Goal: Transaction & Acquisition: Purchase product/service

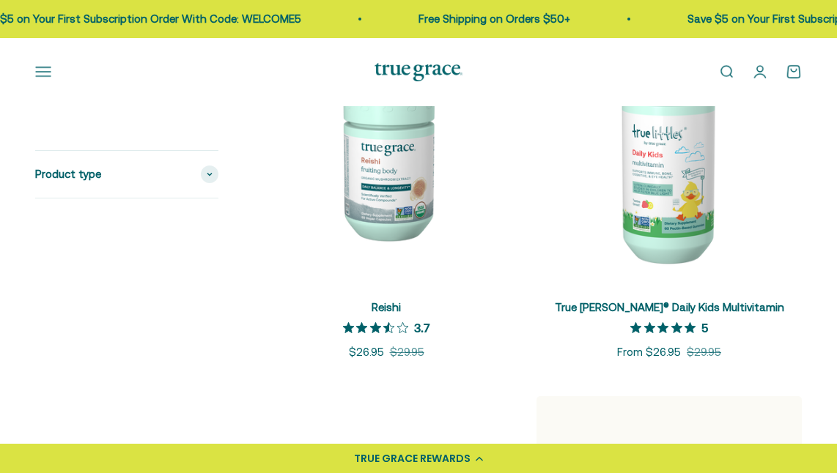
scroll to position [3004, 0]
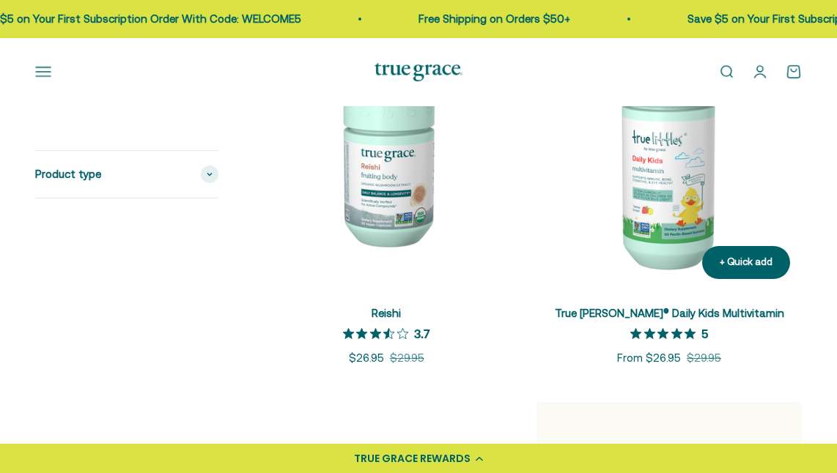
click at [651, 319] on link "True [PERSON_NAME]® Daily Kids Multivitamin" at bounding box center [669, 313] width 229 height 12
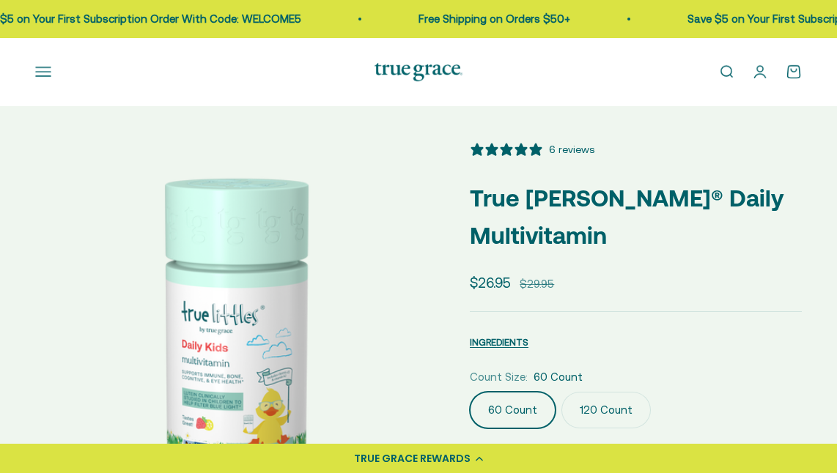
select select "3"
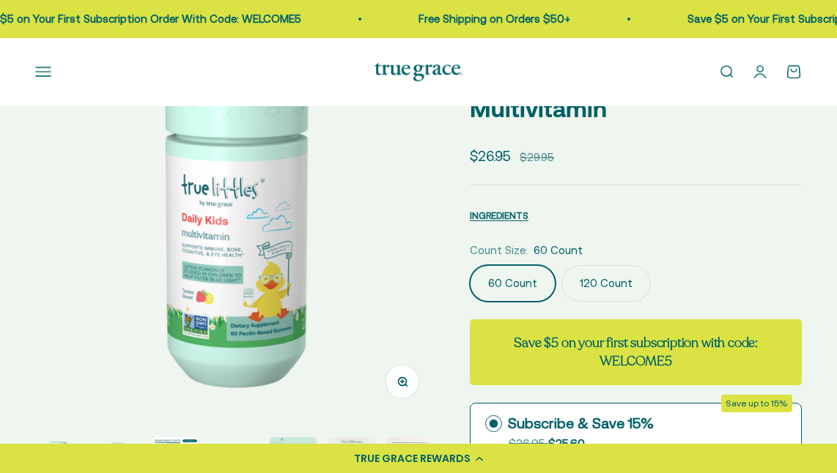
scroll to position [147, 0]
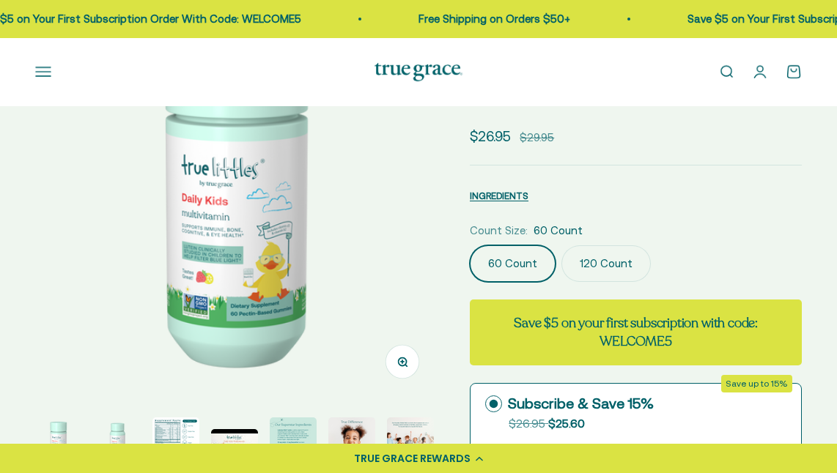
click at [592, 282] on label "120 Count" at bounding box center [605, 263] width 89 height 37
click at [470, 245] on input "120 Count" at bounding box center [469, 245] width 1 height 1
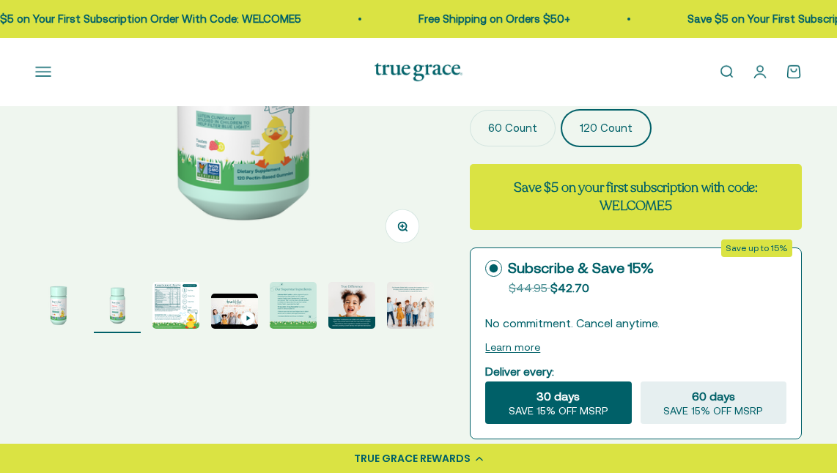
scroll to position [366, 0]
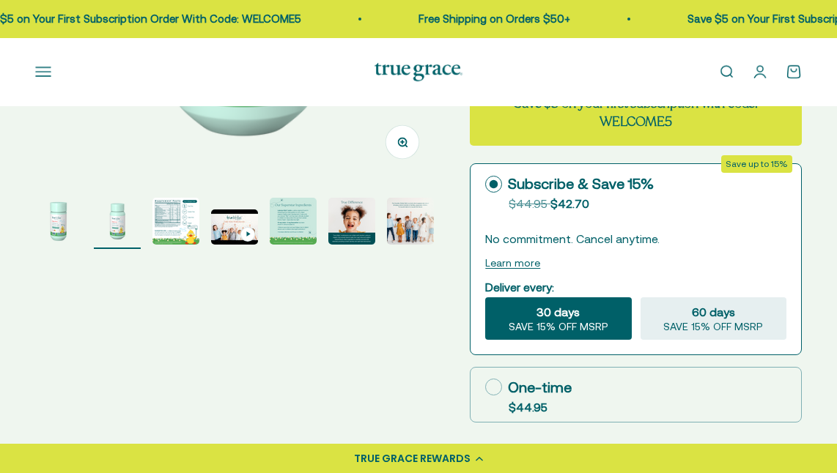
click at [166, 245] on img "Go to item 3" at bounding box center [175, 221] width 47 height 47
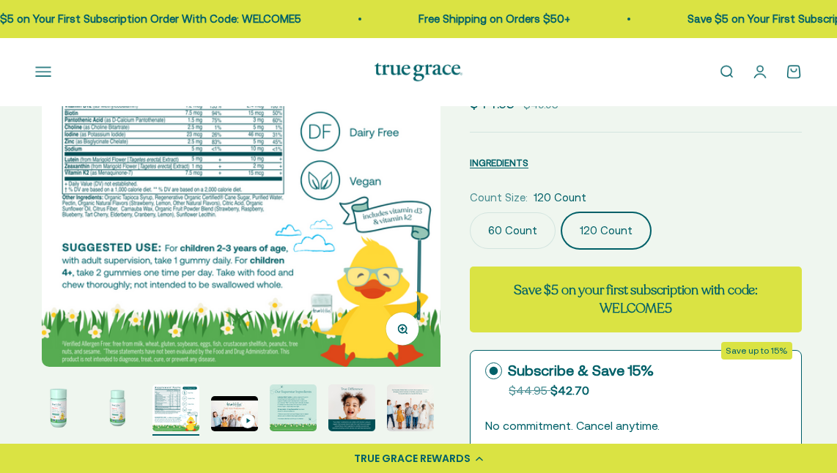
scroll to position [220, 0]
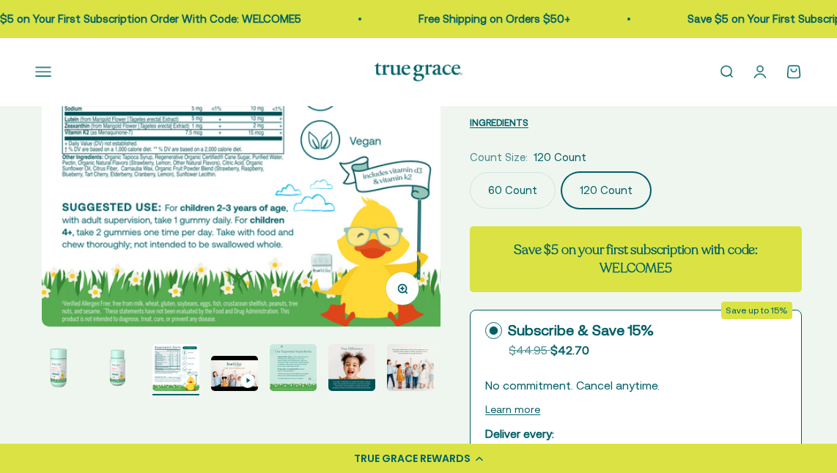
click at [279, 391] on img "Go to item 5" at bounding box center [293, 367] width 47 height 47
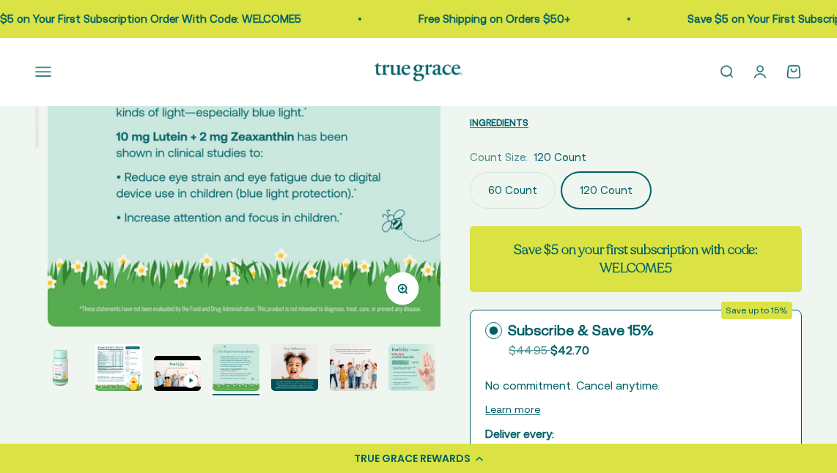
click at [353, 387] on img "Go to item 7" at bounding box center [353, 367] width 47 height 47
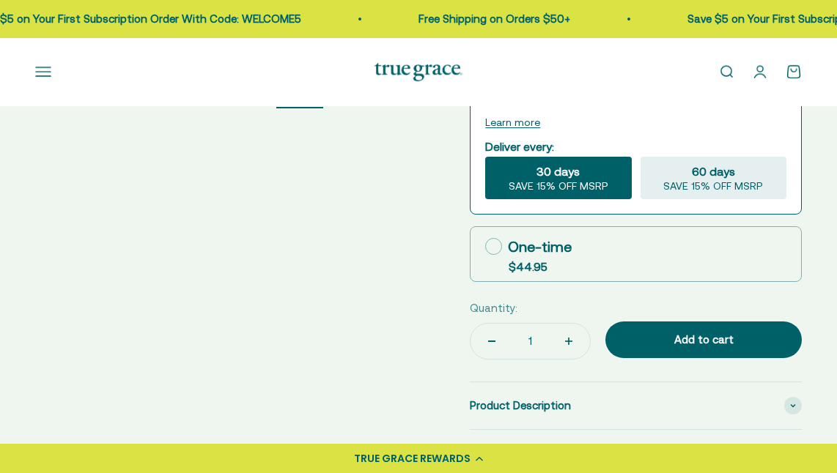
scroll to position [513, 0]
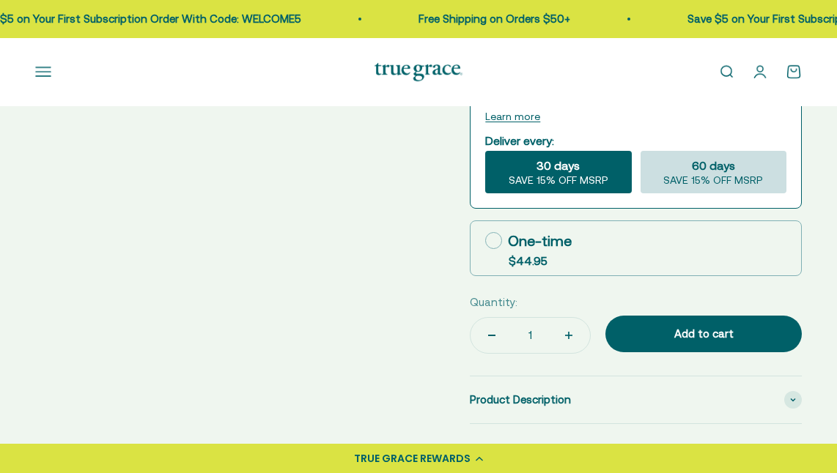
click at [759, 193] on div "60 days SAVE 15% OFF MSRP" at bounding box center [713, 172] width 146 height 42
click at [640, 151] on input "60 days SAVE 15% OFF MSRP" at bounding box center [640, 150] width 1 height 1
radio input "true"
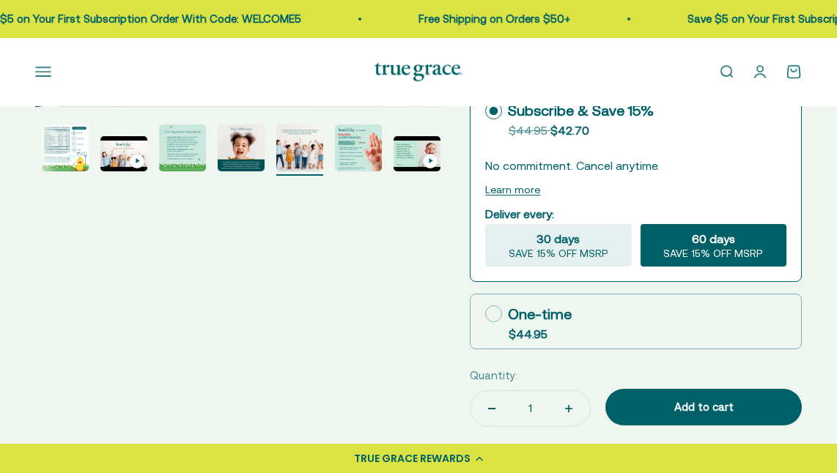
scroll to position [586, 0]
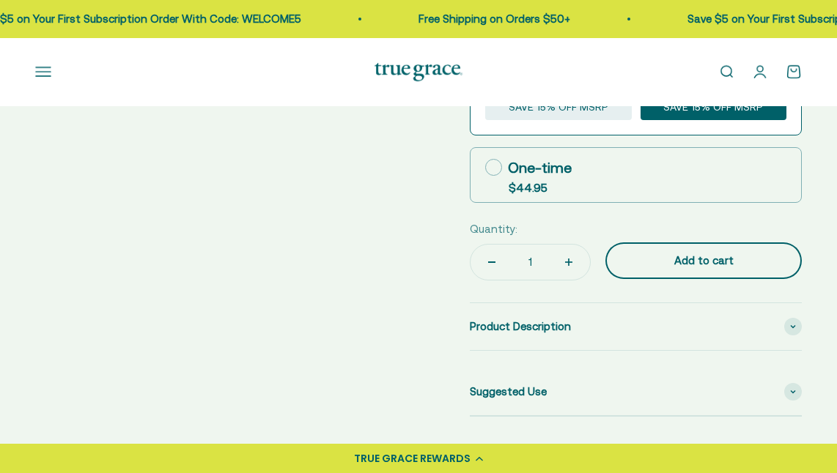
click at [680, 270] on div "Add to cart" at bounding box center [704, 261] width 138 height 18
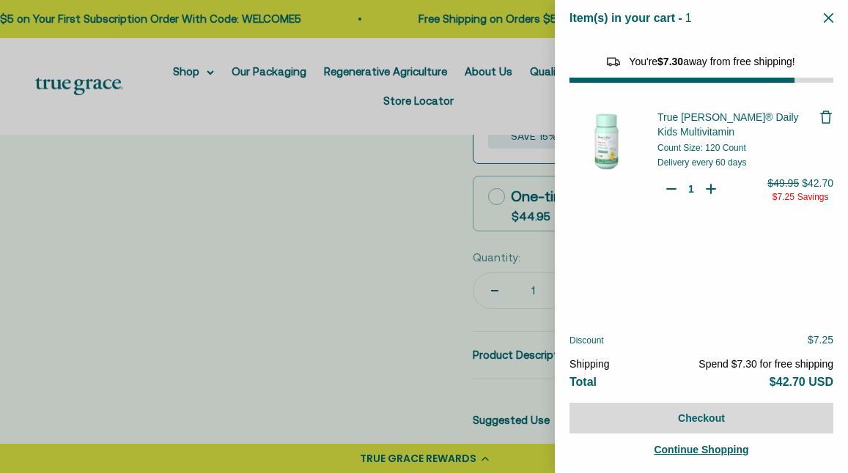
select select "46081230438614"
select select "46429452861654"
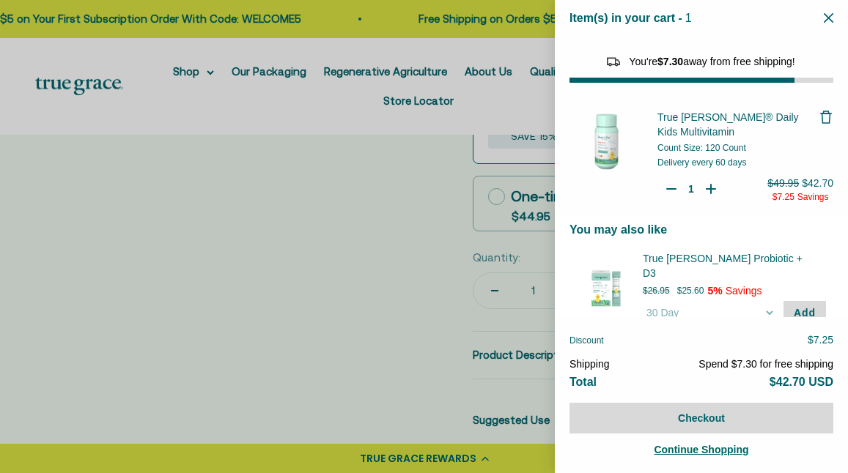
click at [827, 15] on icon "Close" at bounding box center [829, 18] width 10 height 10
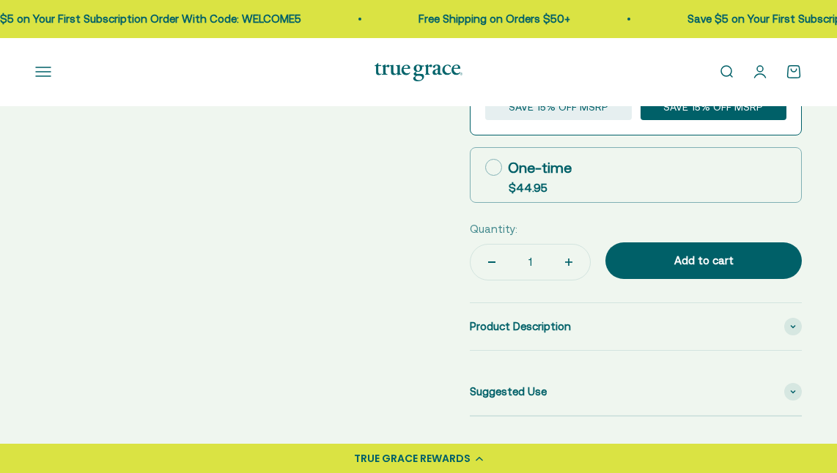
scroll to position [0, 108]
click at [0, 0] on span "Omega-3 [MEDICAL_DATA]" at bounding box center [0, 0] width 0 height 0
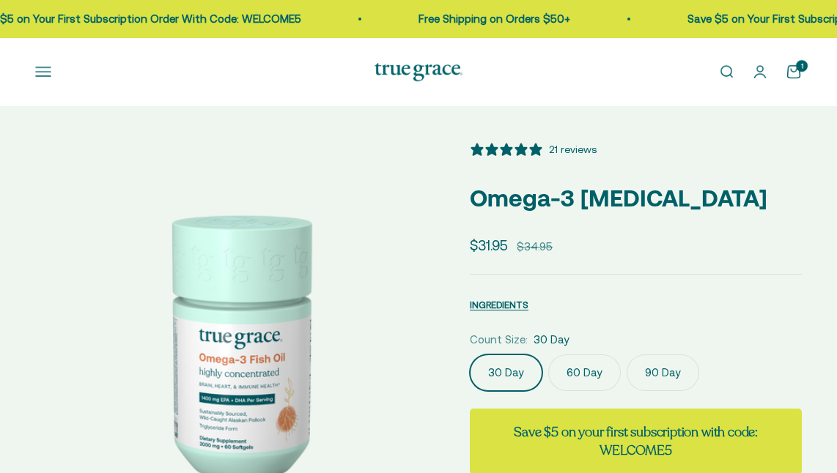
select select "3"
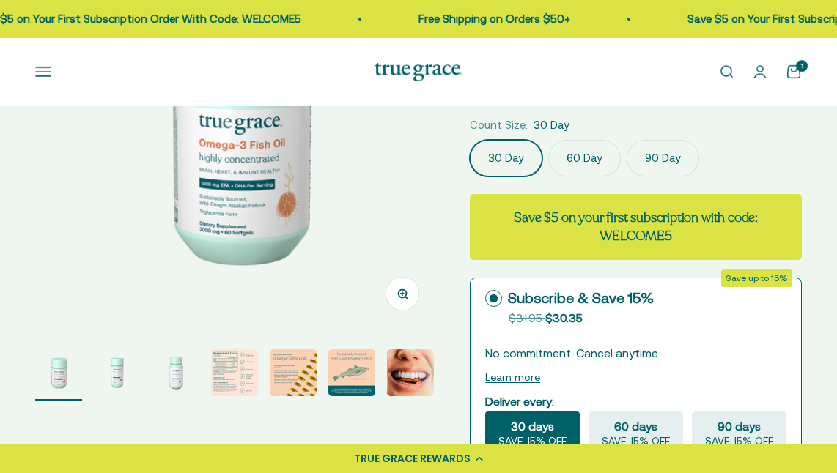
scroll to position [220, 0]
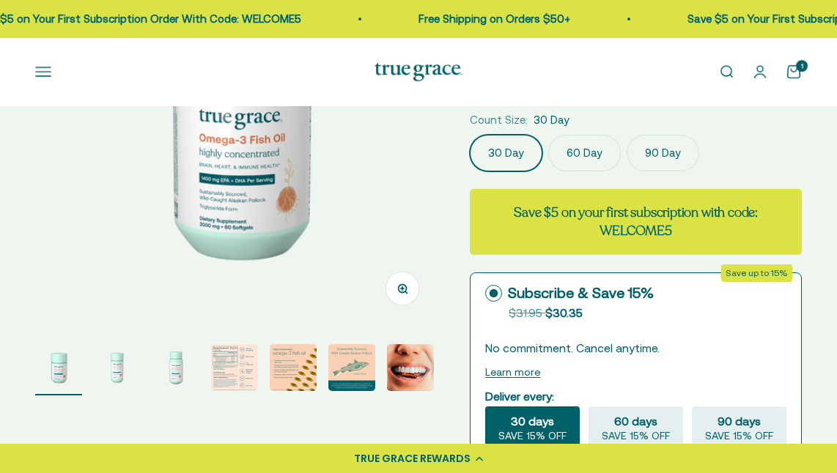
click at [306, 391] on img "Go to item 5" at bounding box center [293, 367] width 47 height 47
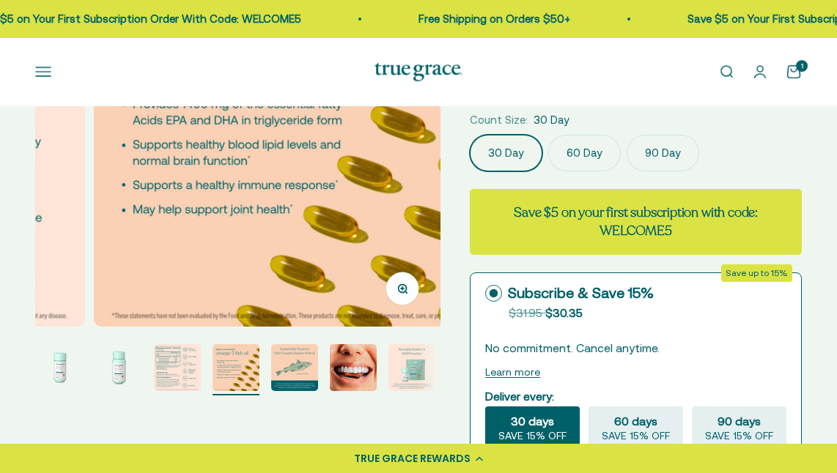
scroll to position [0, 1644]
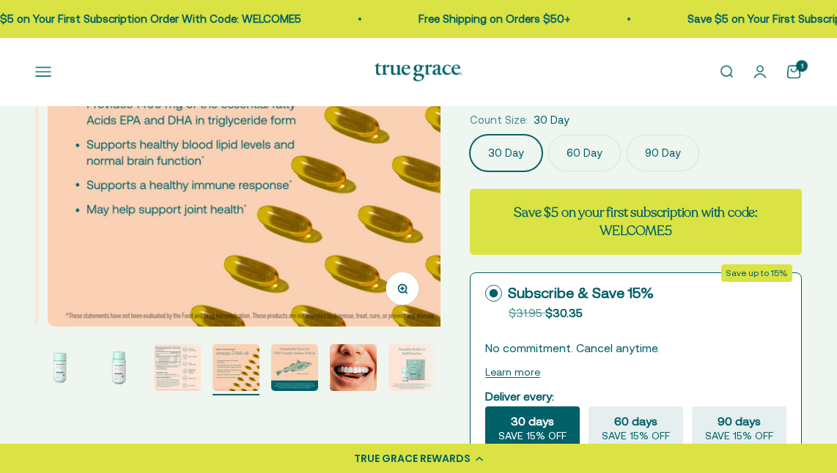
click at [326, 386] on page-dots at bounding box center [237, 369] width 405 height 51
click at [305, 383] on img "Go to item 6" at bounding box center [294, 367] width 47 height 47
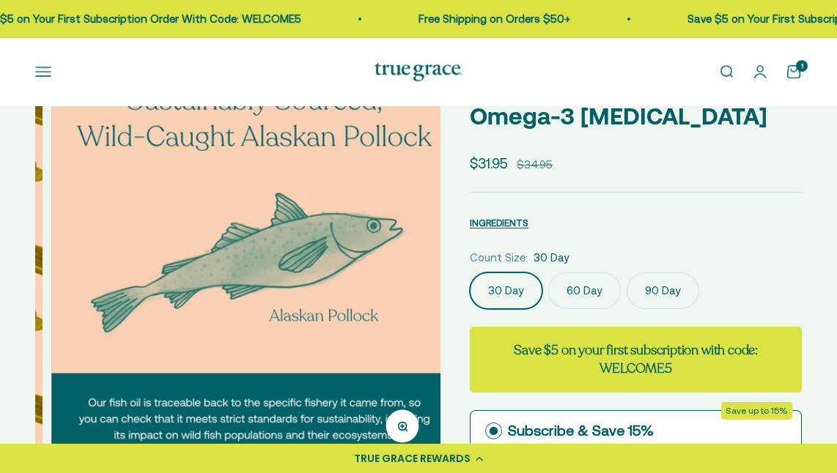
scroll to position [0, 0]
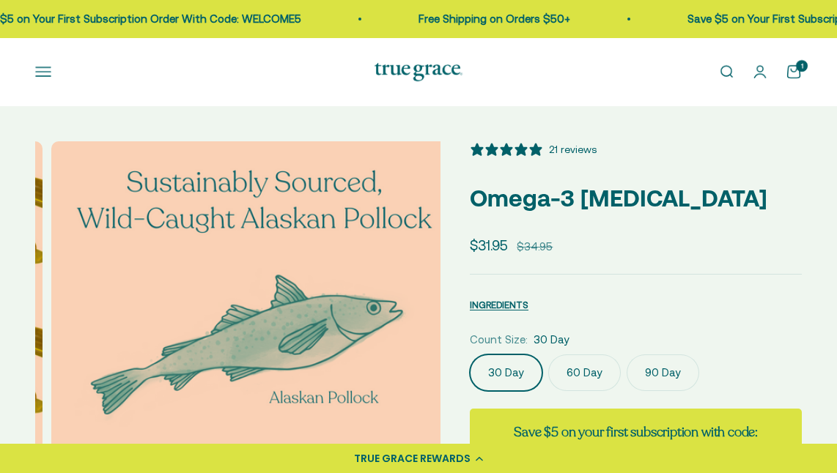
click at [0, 0] on span "Prenatal DHA" at bounding box center [0, 0] width 0 height 0
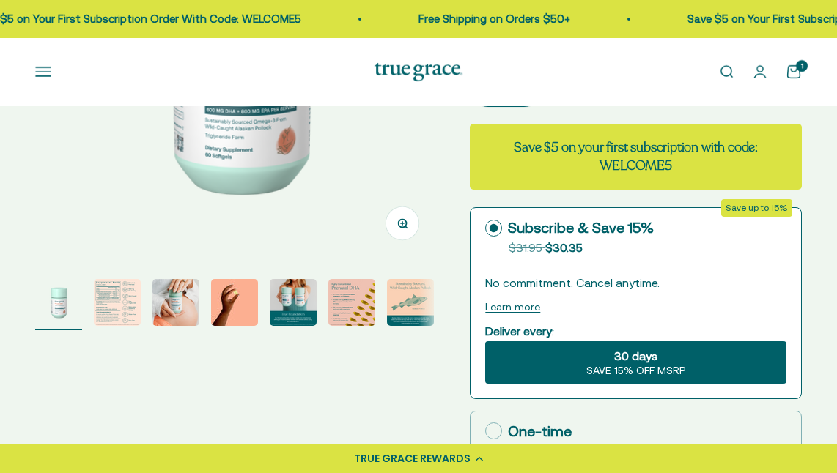
select select "3"
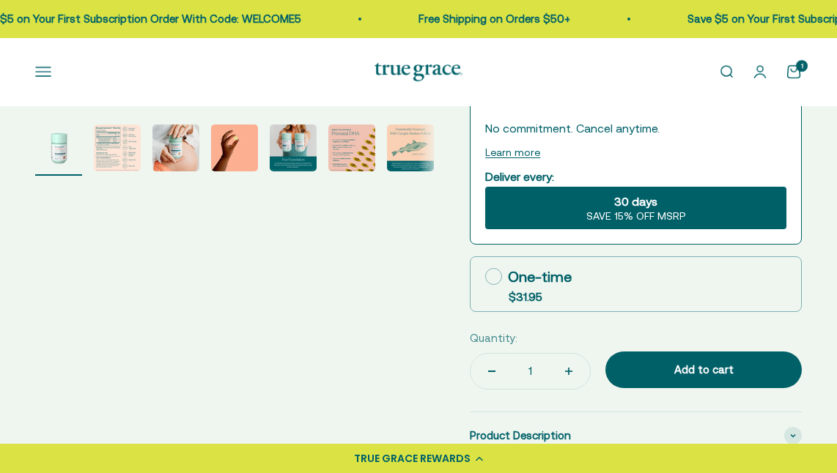
click at [118, 171] on img "Go to item 2" at bounding box center [117, 148] width 47 height 47
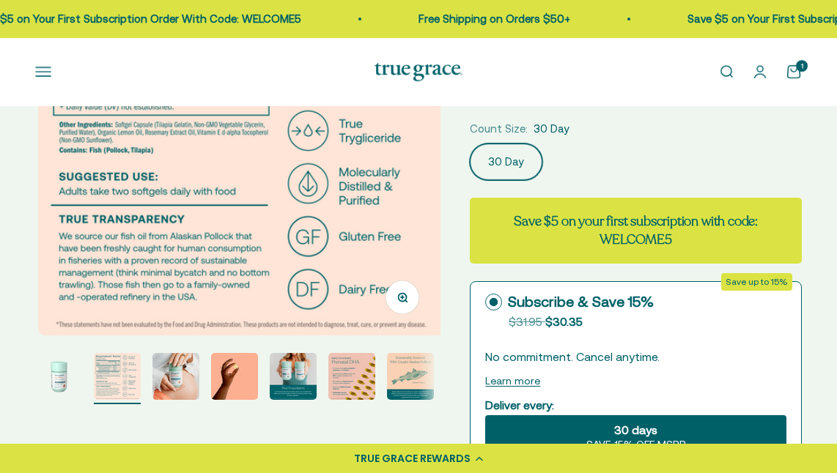
scroll to position [220, 0]
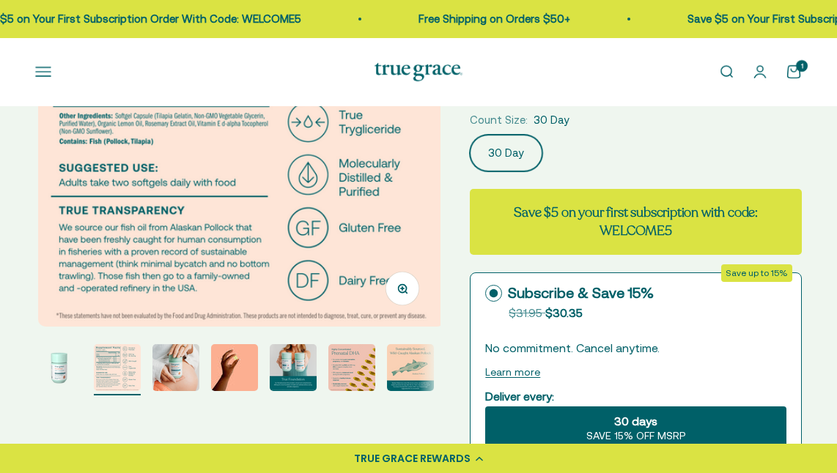
click at [393, 390] on img "Go to item 7" at bounding box center [410, 367] width 47 height 47
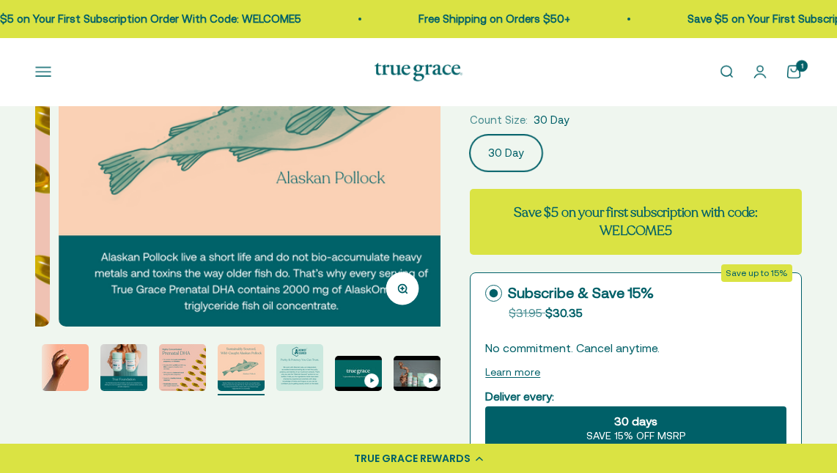
scroll to position [0, 2466]
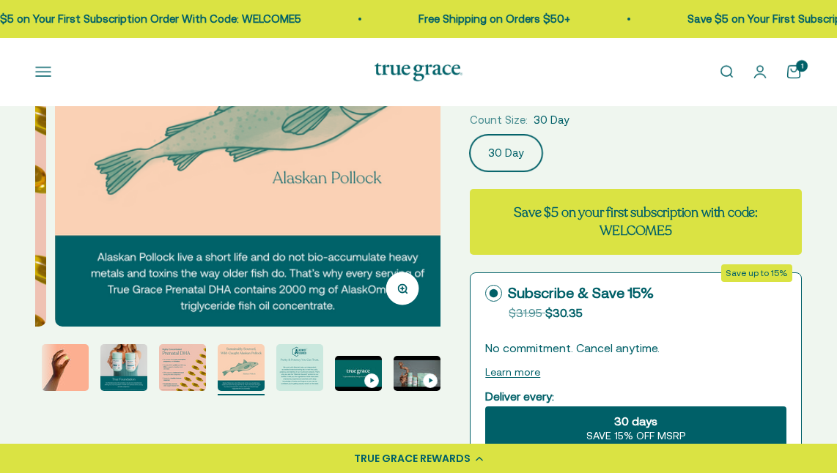
click at [109, 391] on img "Go to item 5" at bounding box center [123, 367] width 47 height 47
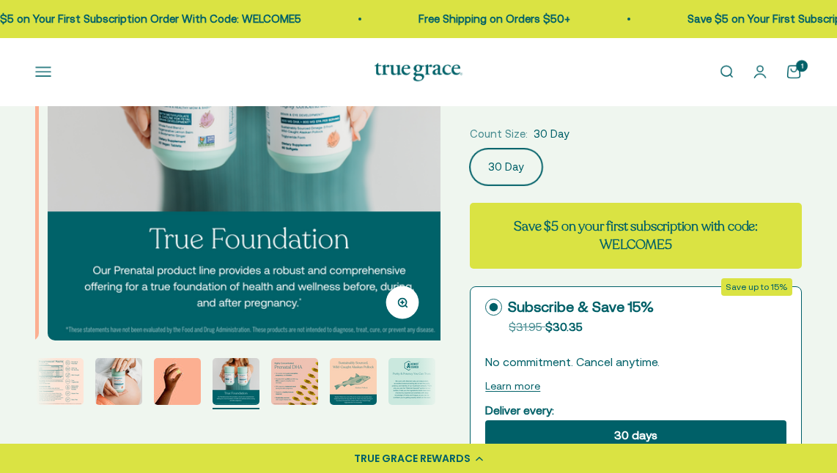
scroll to position [293, 0]
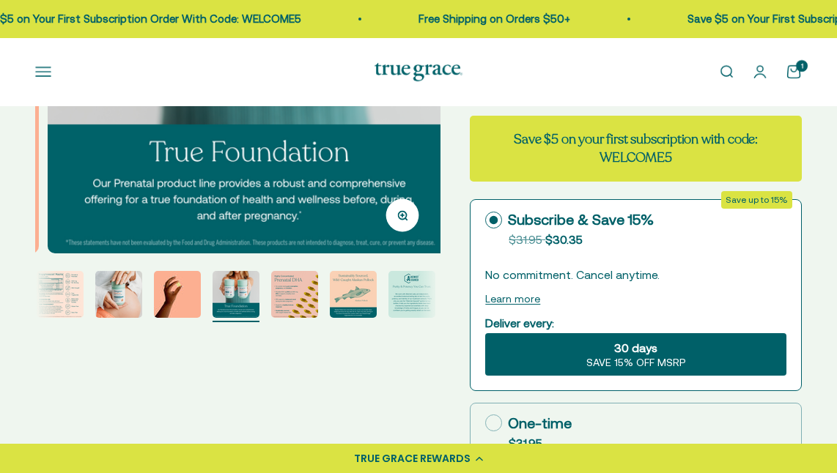
click at [171, 318] on img "Go to item 4" at bounding box center [177, 294] width 47 height 47
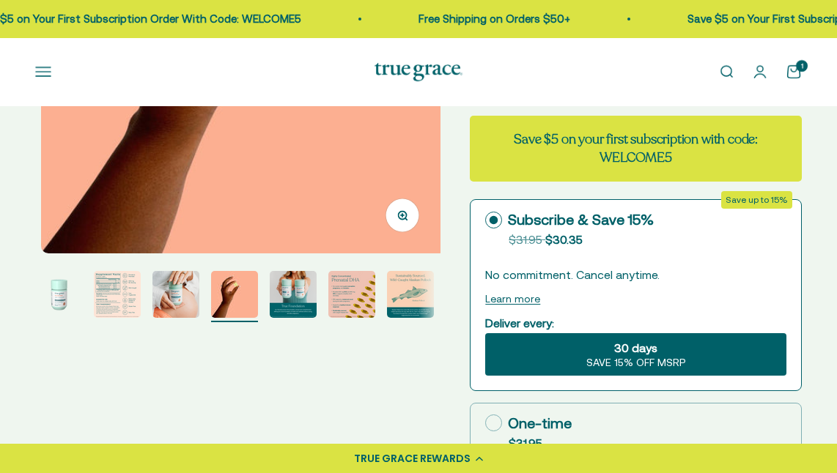
scroll to position [0, 1233]
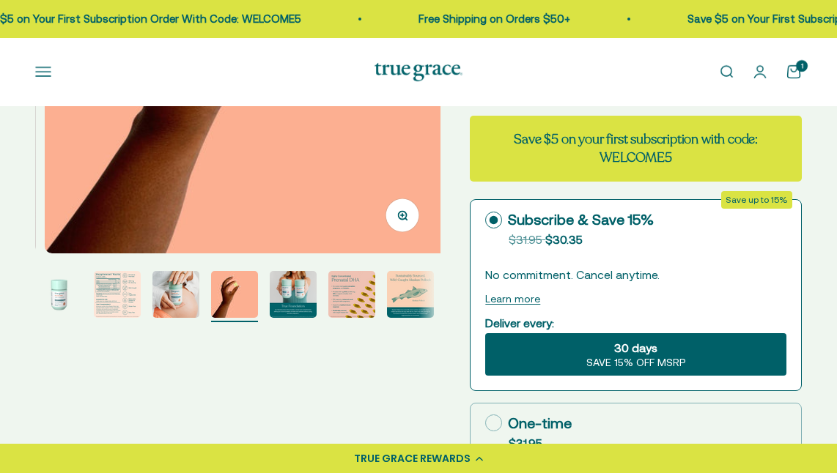
click at [312, 318] on img "Go to item 5" at bounding box center [293, 294] width 47 height 47
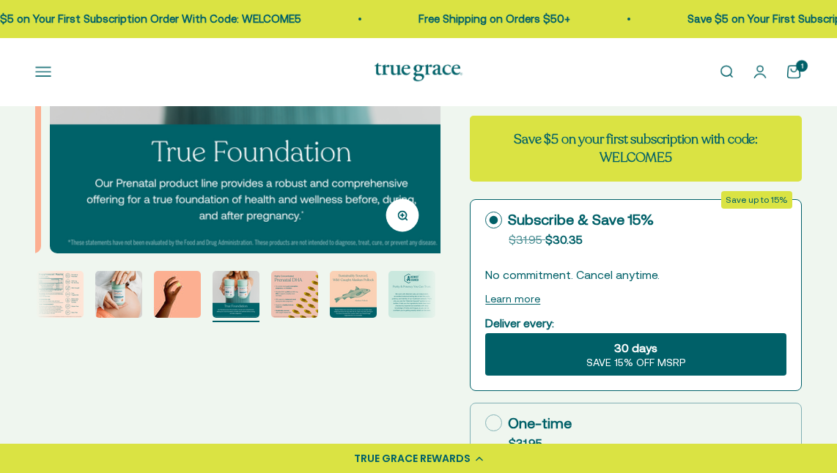
scroll to position [0, 1644]
click at [399, 317] on img "Go to item 8" at bounding box center [411, 294] width 47 height 47
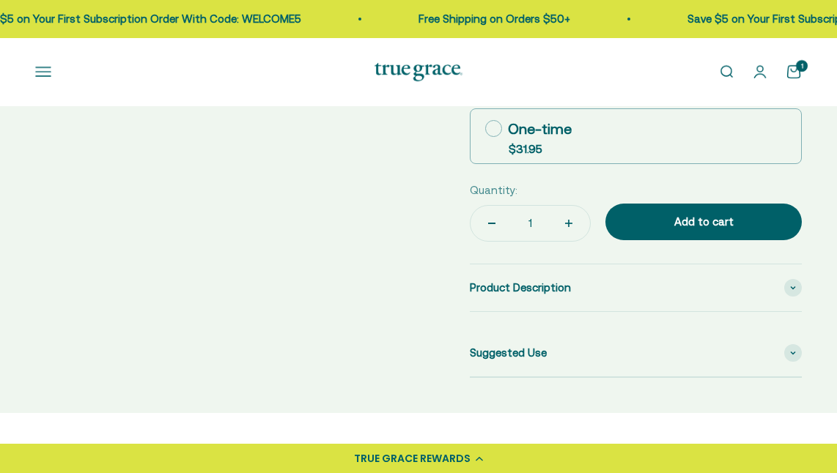
scroll to position [586, 0]
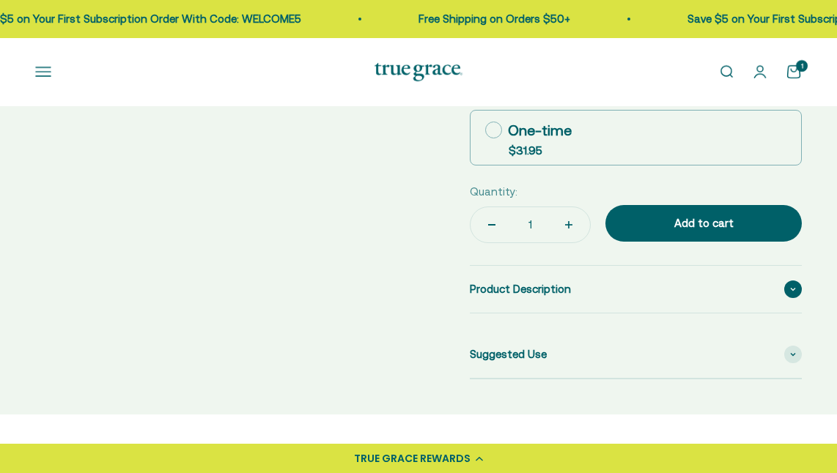
click at [794, 298] on span at bounding box center [793, 290] width 18 height 18
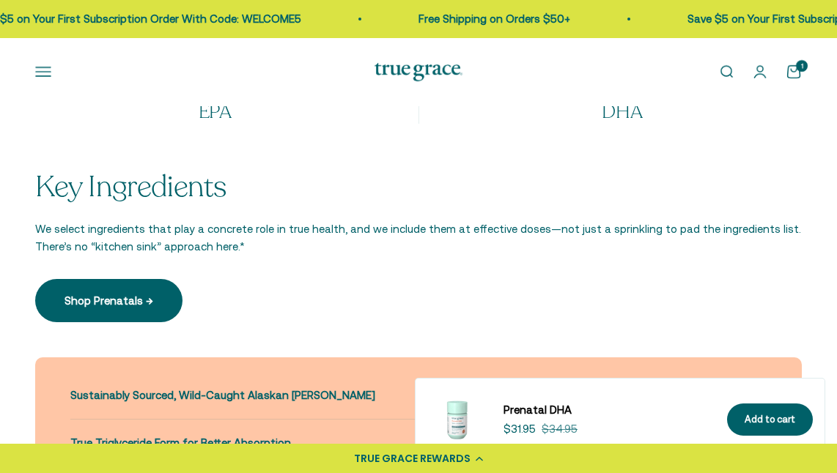
scroll to position [1319, 0]
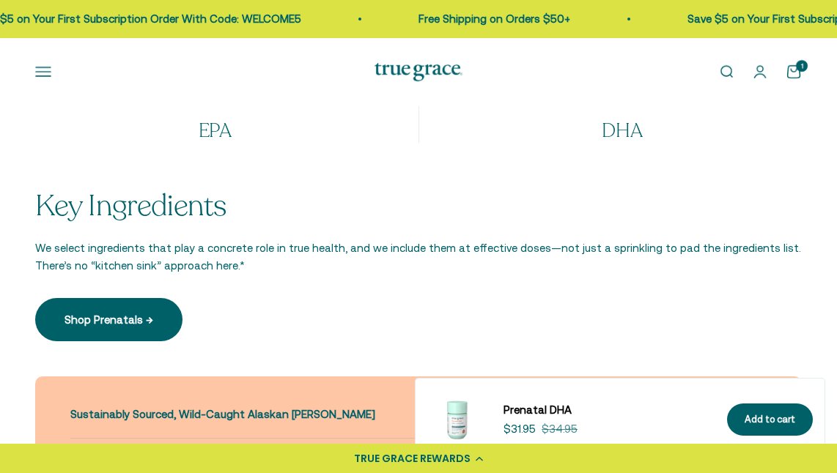
click at [752, 406] on span at bounding box center [758, 415] width 18 height 18
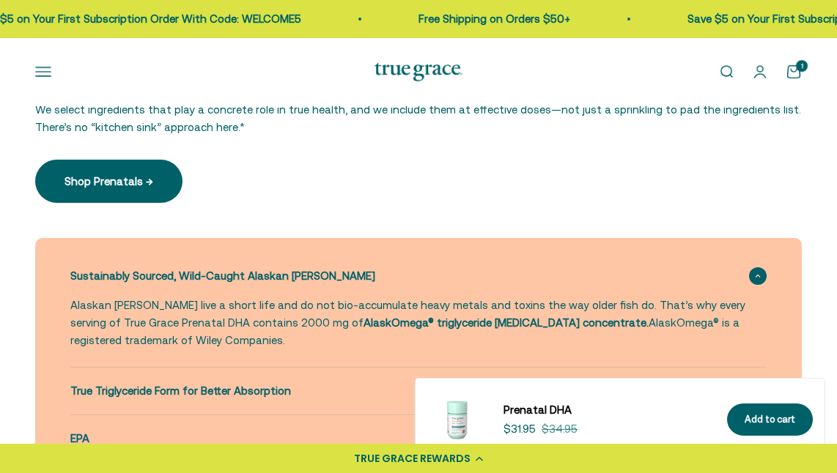
scroll to position [0, 0]
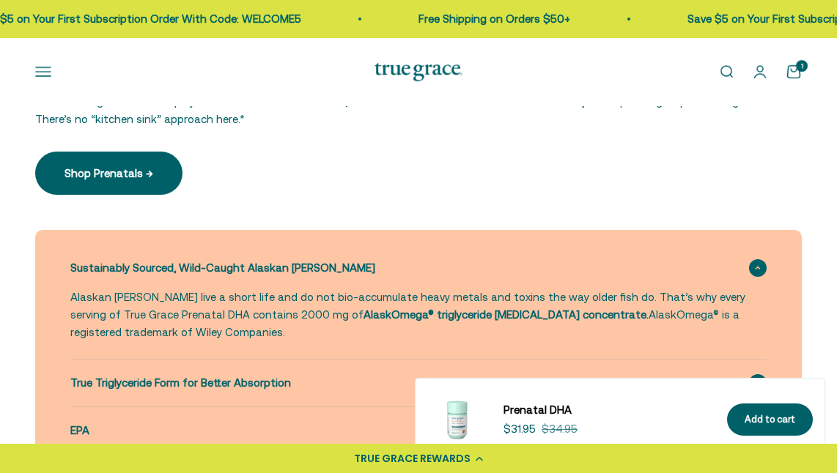
click at [756, 381] on icon at bounding box center [758, 383] width 6 height 4
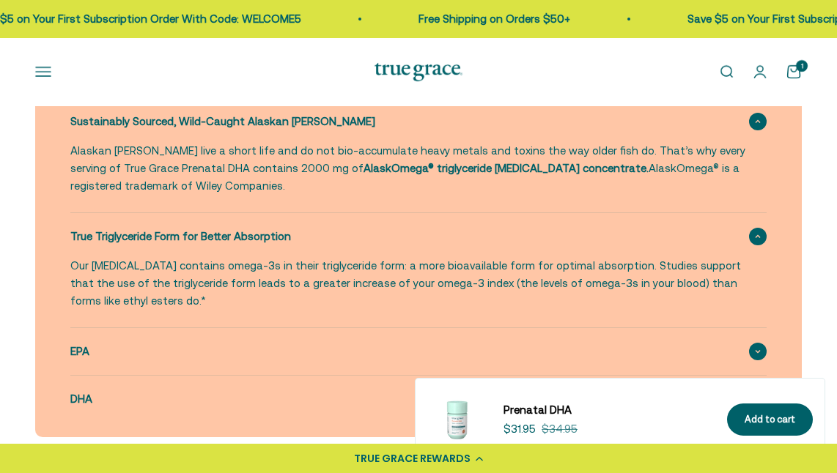
click at [763, 343] on span at bounding box center [758, 352] width 18 height 18
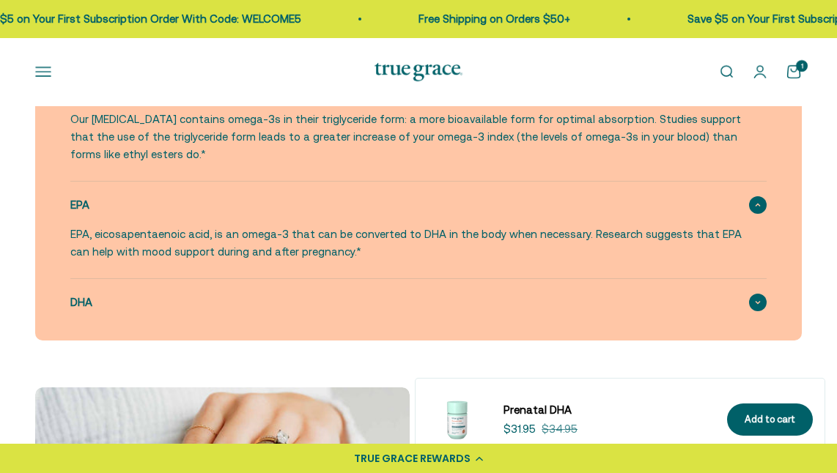
click at [759, 301] on icon at bounding box center [757, 302] width 4 height 2
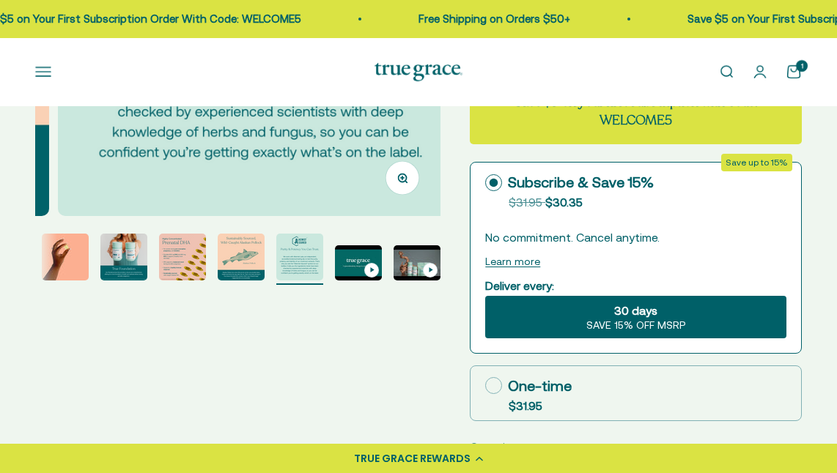
scroll to position [366, 0]
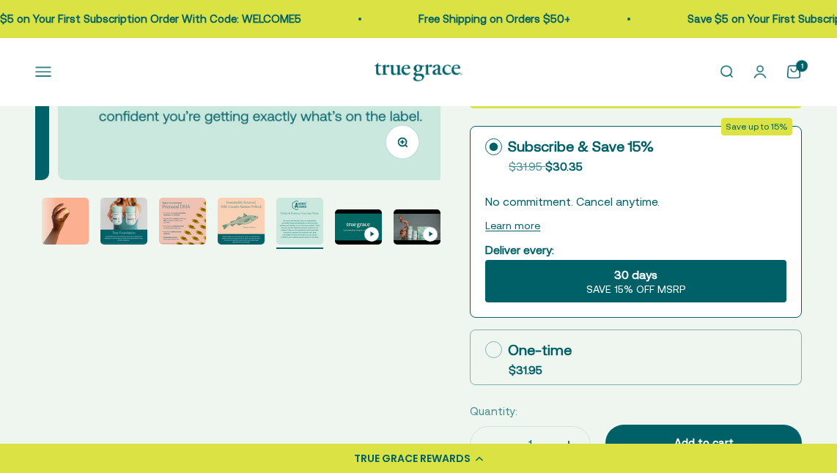
click at [175, 237] on img "Go to item 6" at bounding box center [182, 221] width 47 height 47
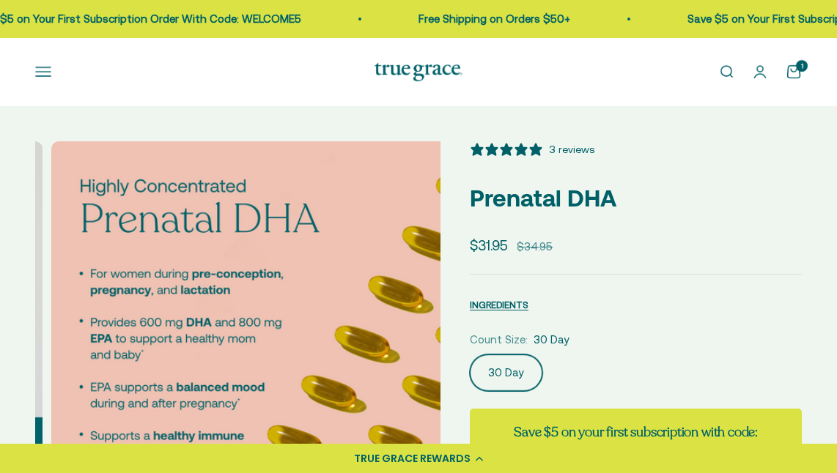
scroll to position [73, 0]
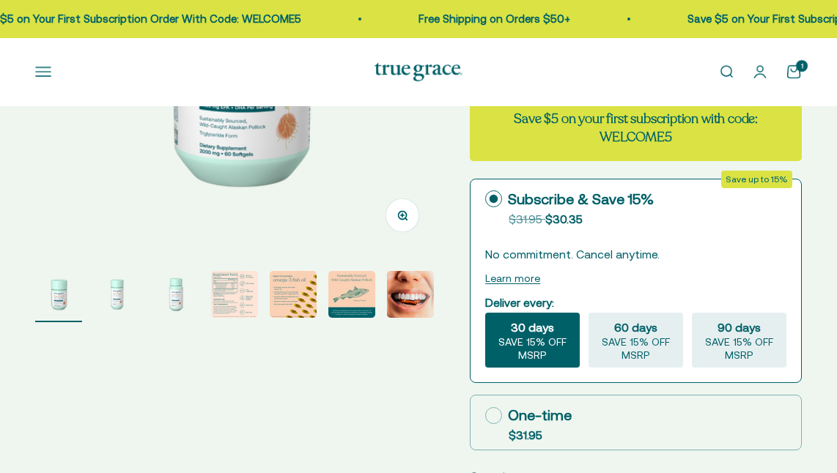
select select "3"
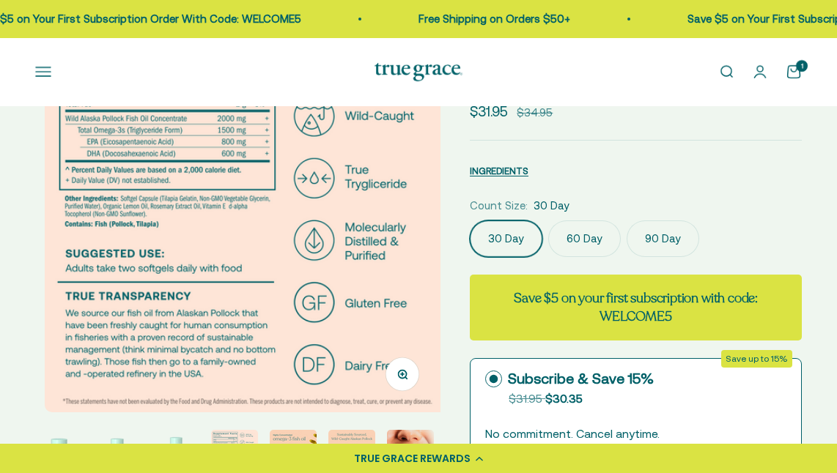
scroll to position [147, 0]
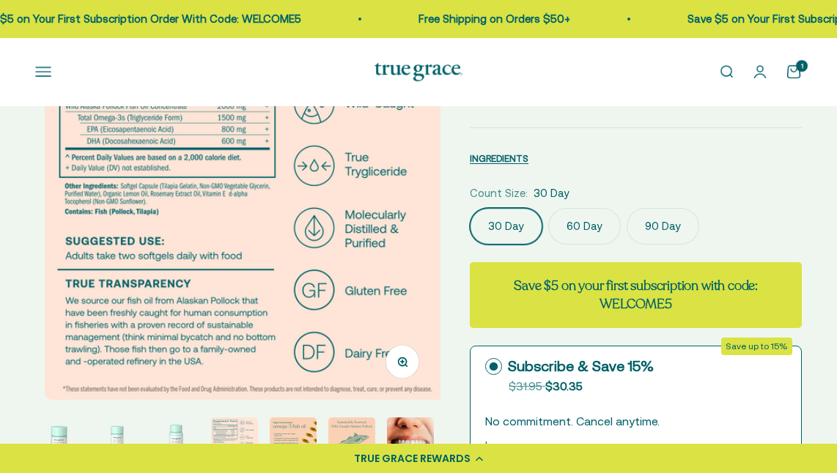
click at [650, 245] on label "90 Day" at bounding box center [662, 226] width 73 height 37
click at [470, 208] on input "90 Day" at bounding box center [469, 207] width 1 height 1
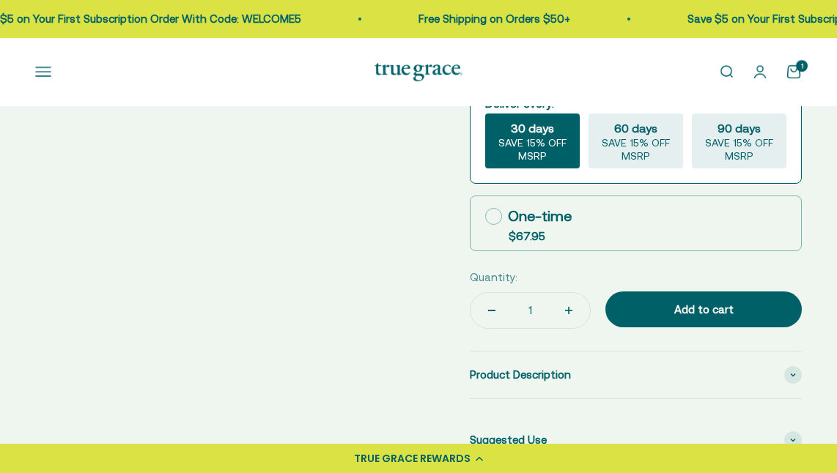
scroll to position [659, 0]
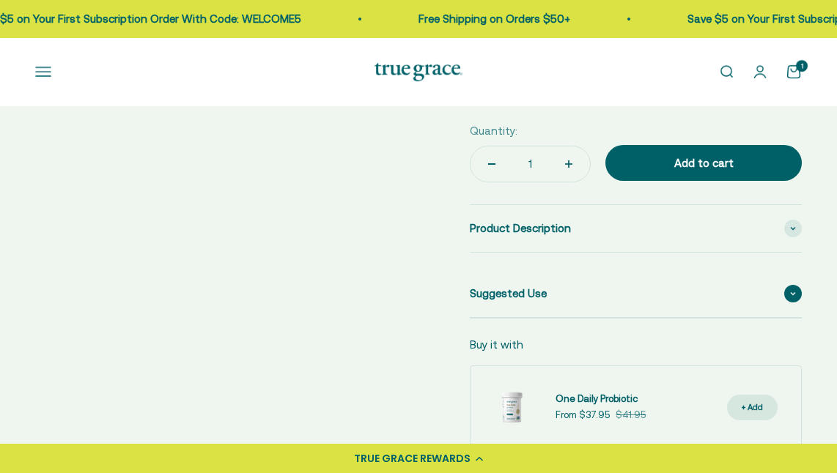
click at [796, 303] on span at bounding box center [793, 294] width 18 height 18
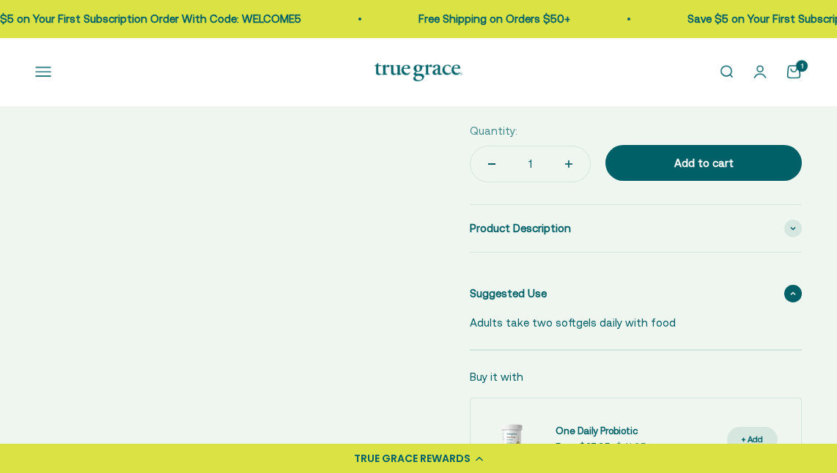
click at [796, 303] on span at bounding box center [793, 294] width 18 height 18
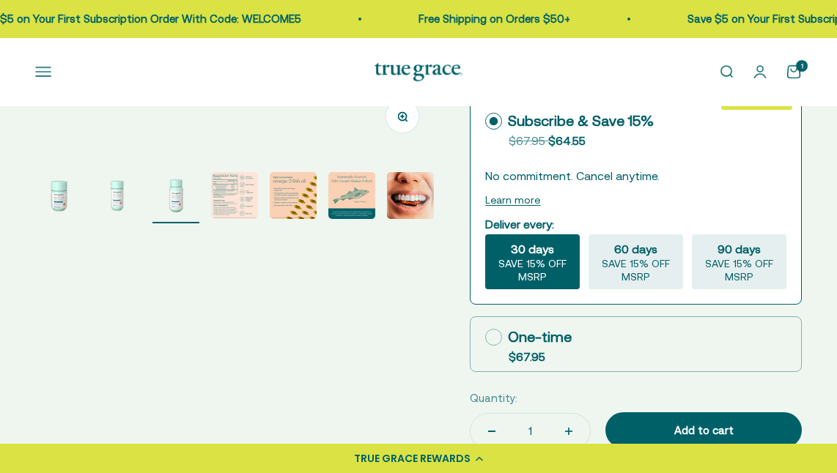
scroll to position [366, 0]
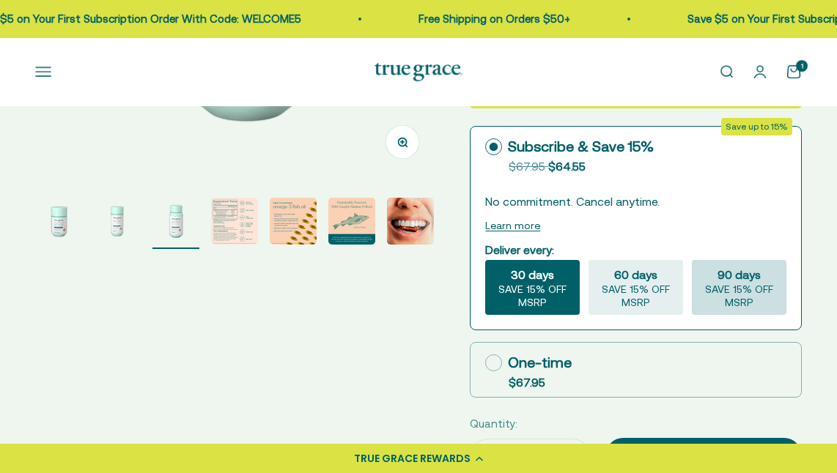
click at [718, 309] on span "SAVE 15% OFF MSRP" at bounding box center [739, 297] width 83 height 26
click at [692, 260] on input "90 days SAVE 15% OFF MSRP" at bounding box center [691, 259] width 1 height 1
radio input "true"
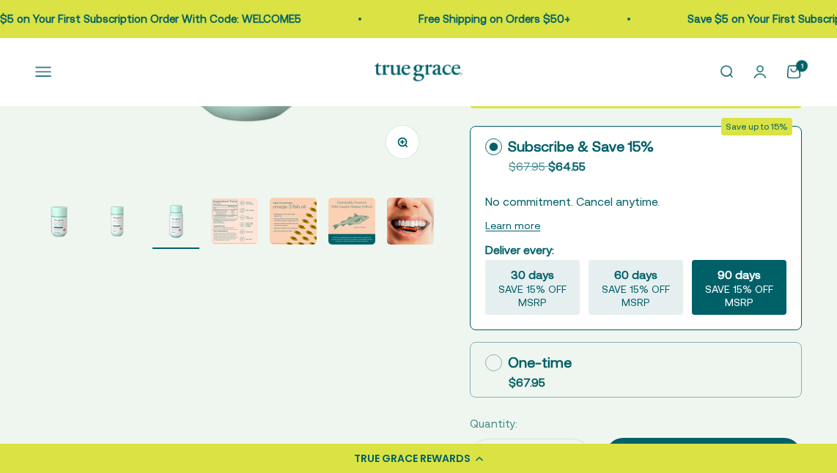
click at [246, 245] on img "Go to item 4" at bounding box center [234, 221] width 47 height 47
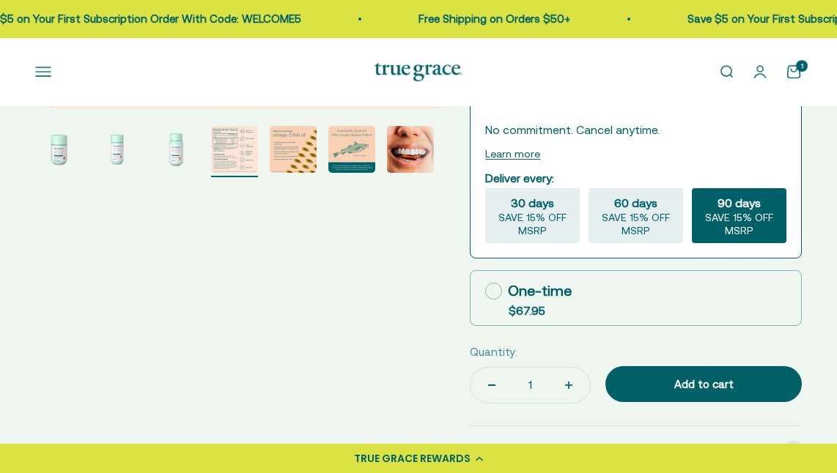
scroll to position [440, 0]
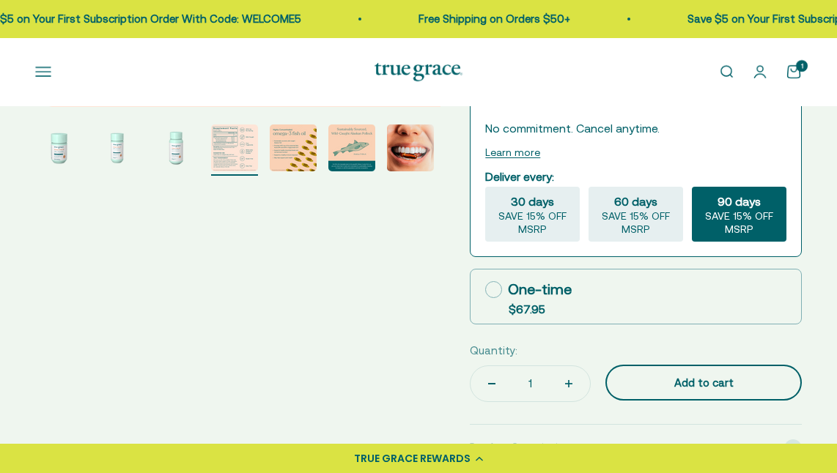
click at [685, 392] on div "Add to cart" at bounding box center [704, 383] width 138 height 18
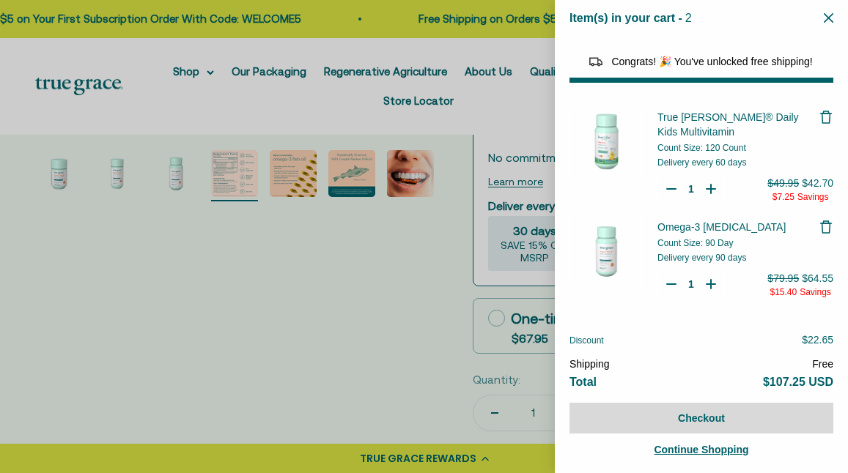
select select "46081230438614"
select select "46429452861654"
click at [499, 54] on div at bounding box center [424, 236] width 848 height 473
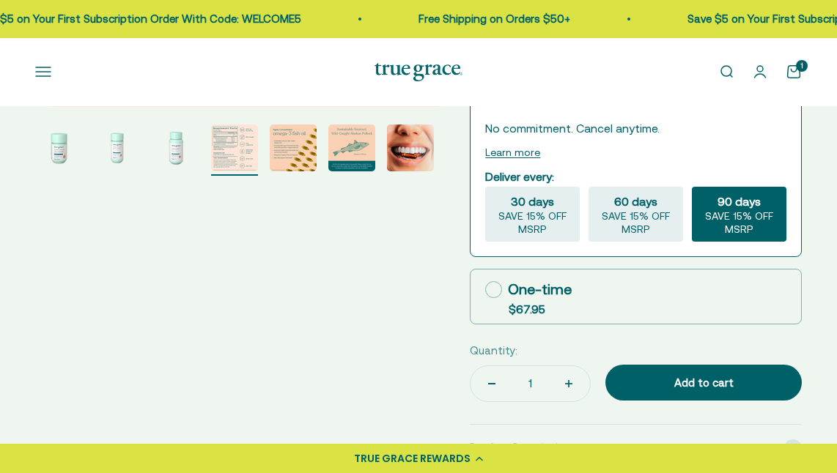
click at [0, 0] on span "Women's Probiotic" at bounding box center [0, 0] width 0 height 0
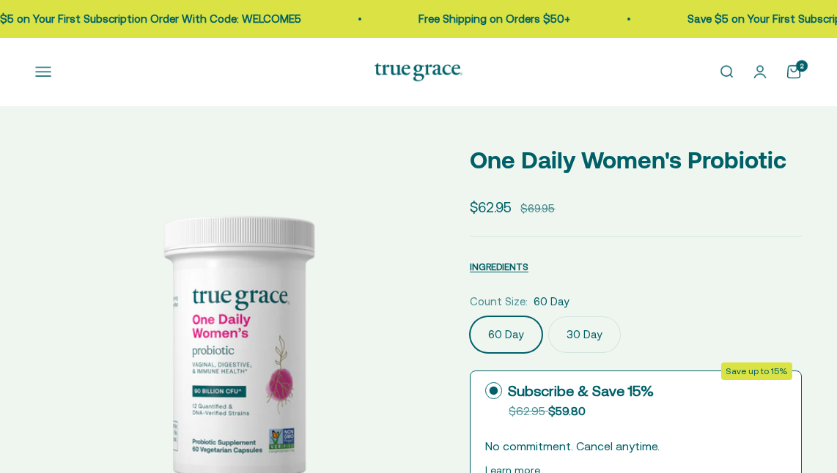
select select "3"
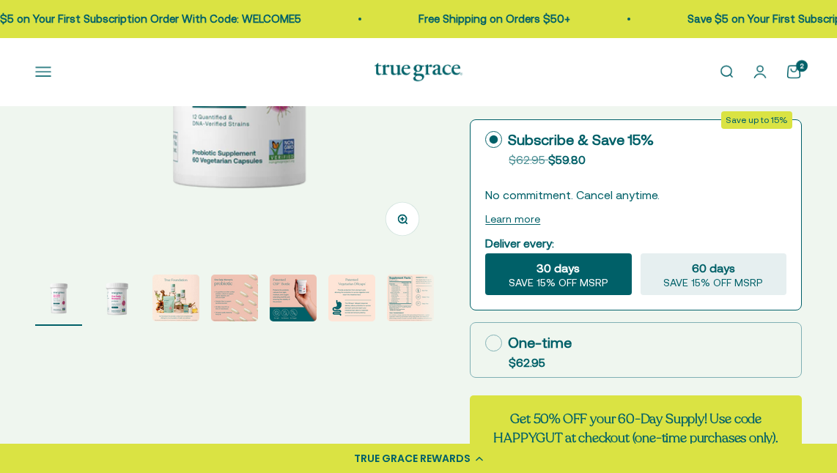
scroll to position [293, 0]
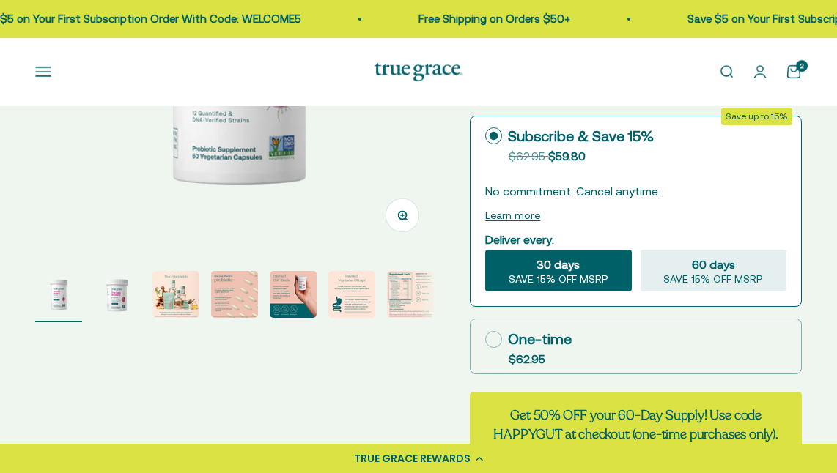
click at [233, 318] on img "Go to item 4" at bounding box center [234, 294] width 47 height 47
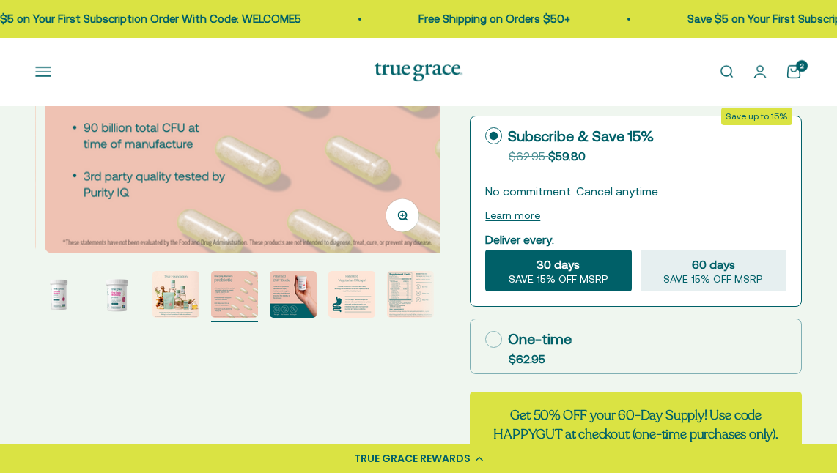
click at [292, 318] on img "Go to item 5" at bounding box center [293, 294] width 47 height 47
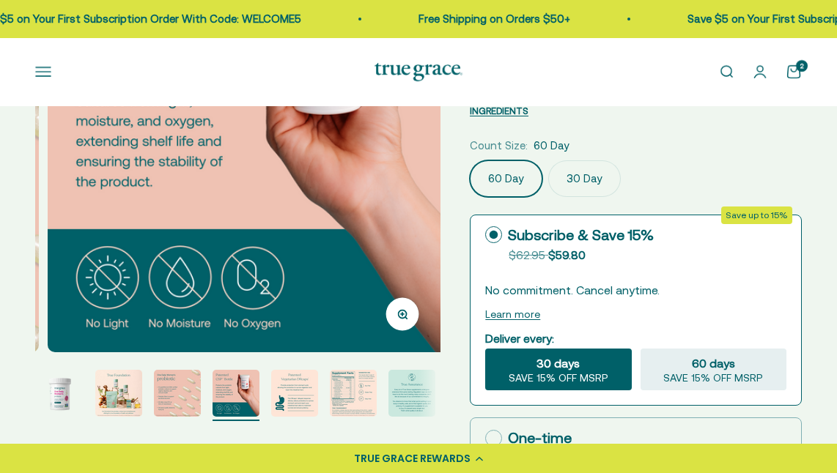
scroll to position [220, 0]
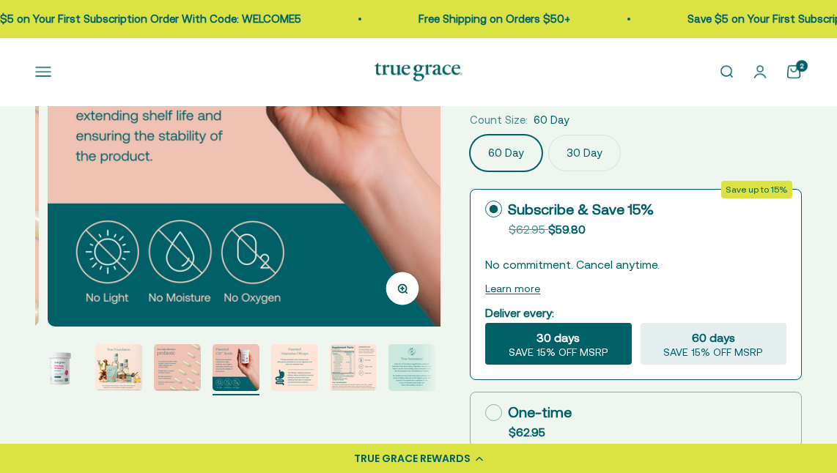
click at [293, 391] on img "Go to item 6" at bounding box center [294, 367] width 47 height 47
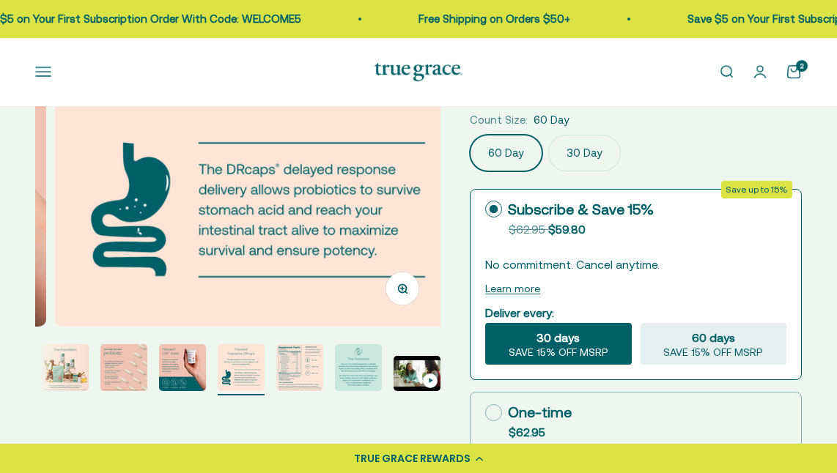
scroll to position [0, 2055]
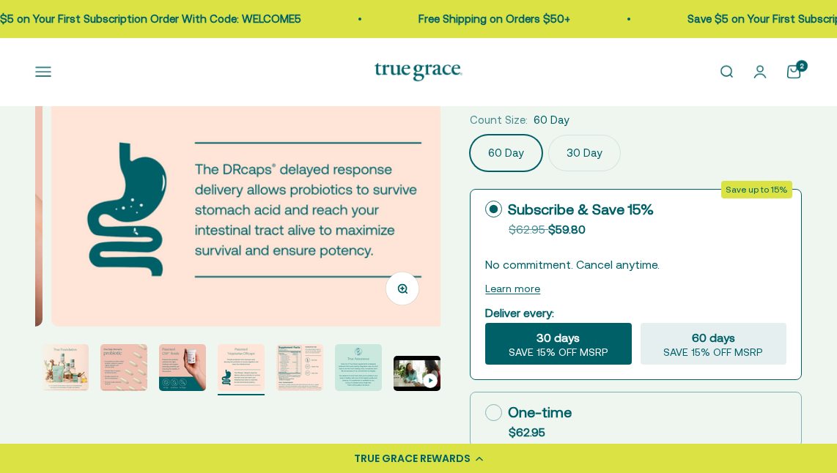
click at [350, 391] on img "Go to item 8" at bounding box center [358, 367] width 47 height 47
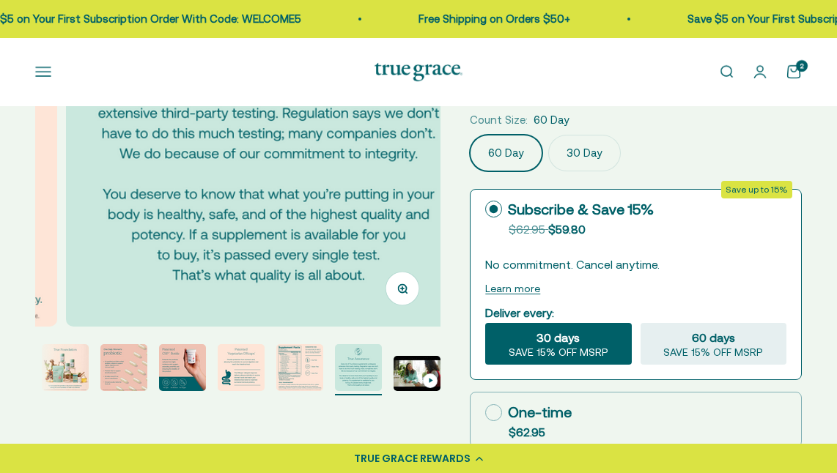
scroll to position [0, 2877]
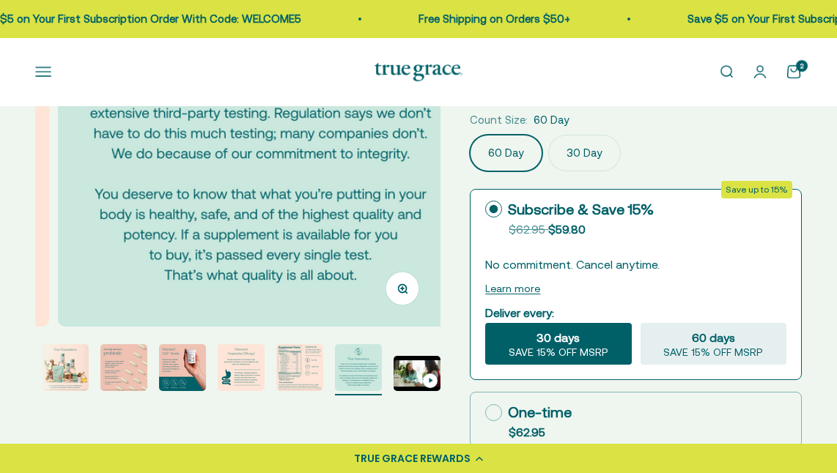
click at [283, 388] on img "Go to item 7" at bounding box center [299, 367] width 47 height 47
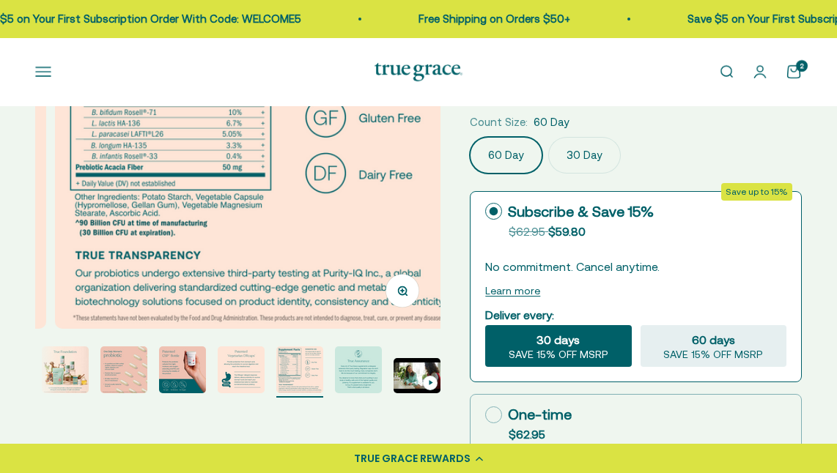
scroll to position [220, 0]
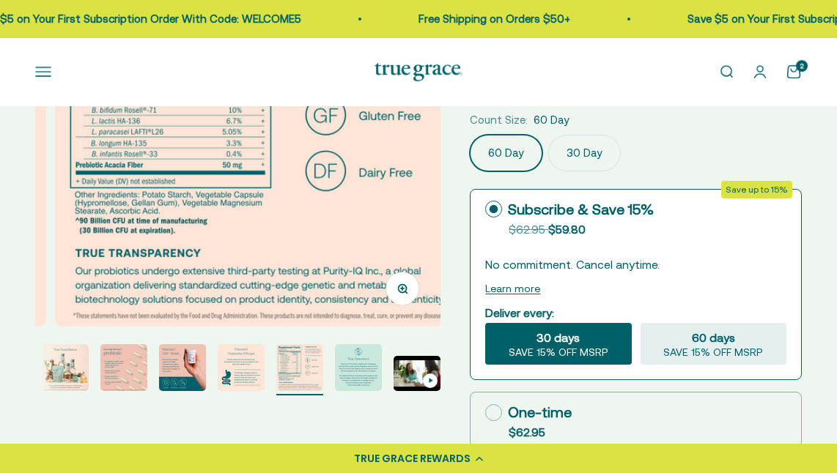
click at [250, 391] on img "Go to item 6" at bounding box center [241, 367] width 47 height 47
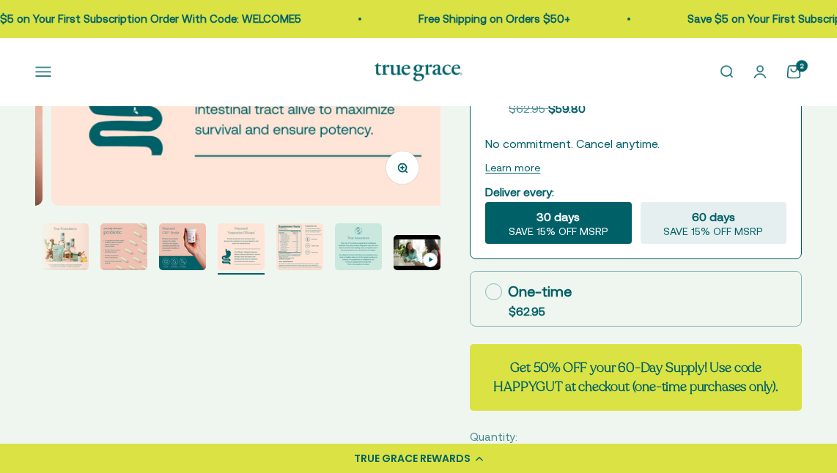
scroll to position [0, 0]
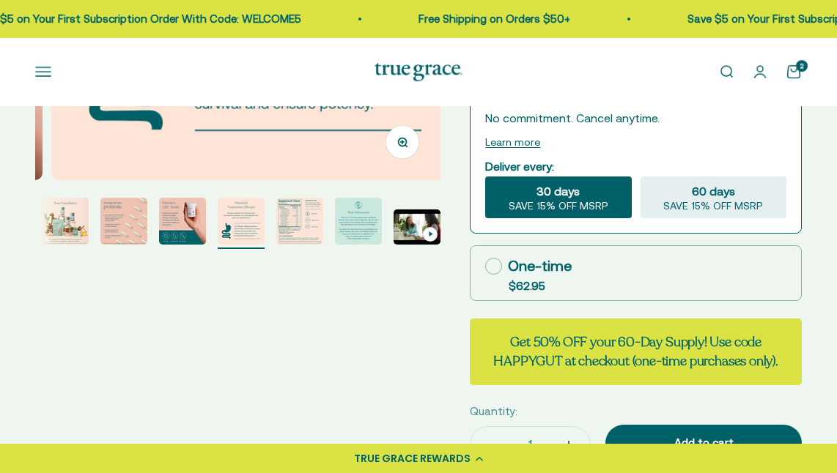
click at [119, 245] on img "Go to item 4" at bounding box center [123, 221] width 47 height 47
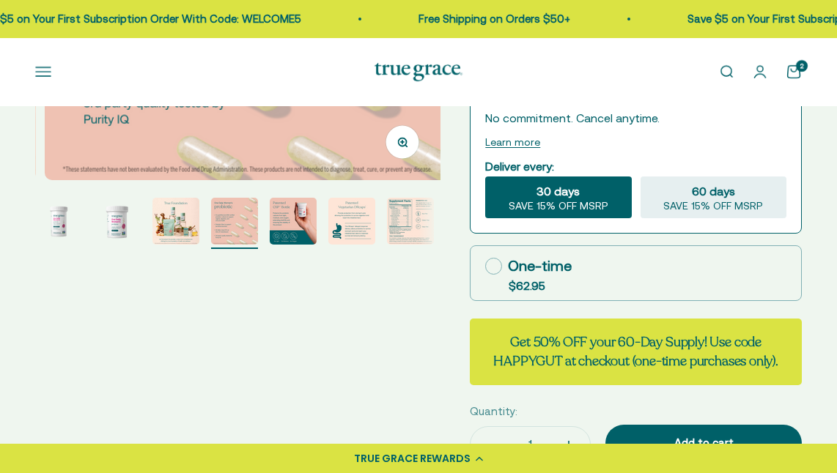
click at [391, 245] on img "Go to item 7" at bounding box center [410, 221] width 47 height 47
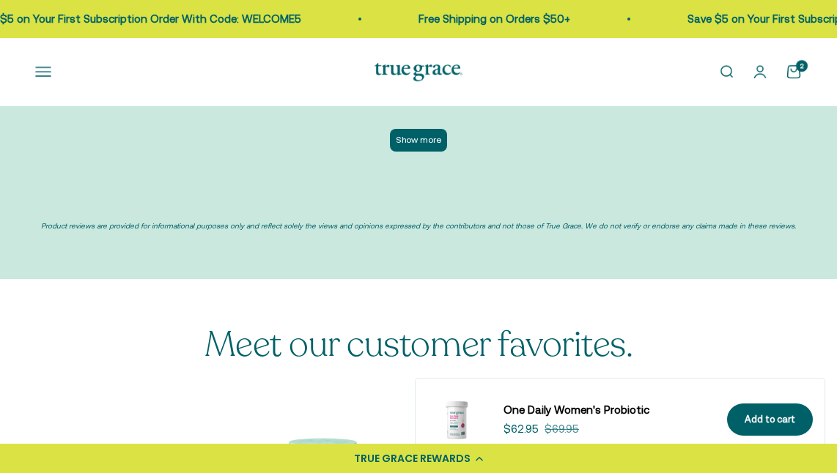
scroll to position [3517, 0]
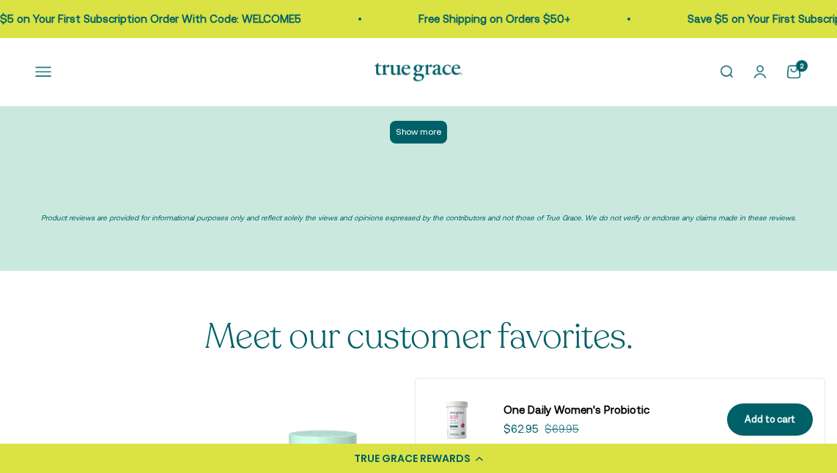
click at [426, 144] on button "Show more" at bounding box center [418, 132] width 57 height 23
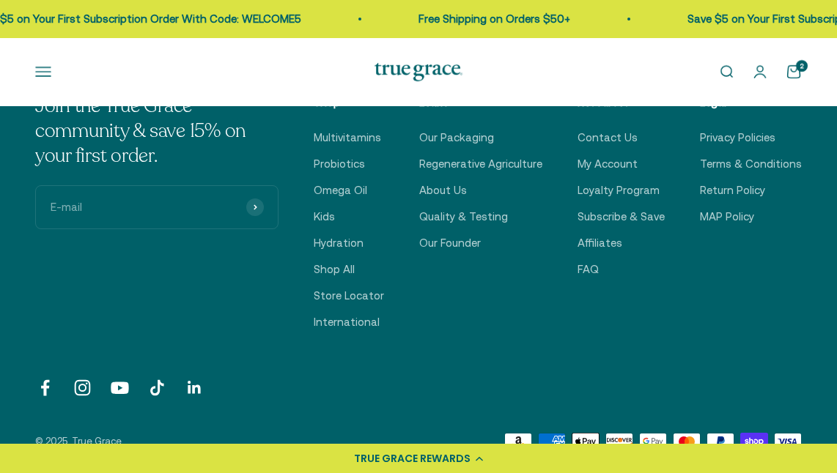
scroll to position [5122, 0]
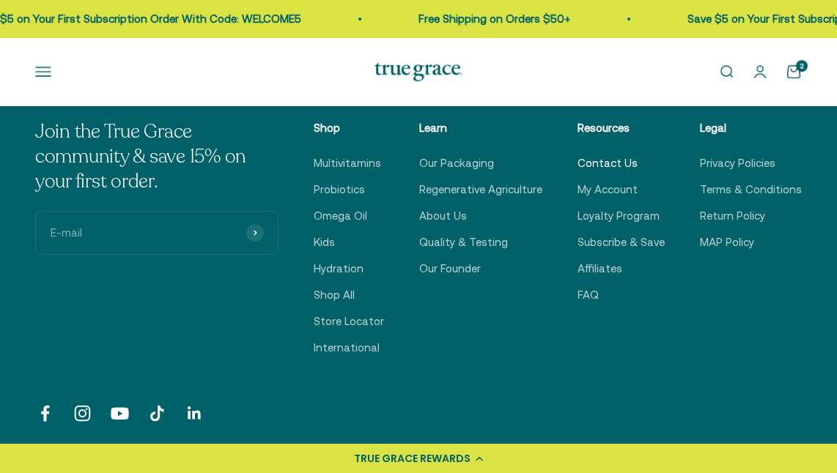
click at [577, 171] on link "Contact Us" at bounding box center [607, 164] width 60 height 18
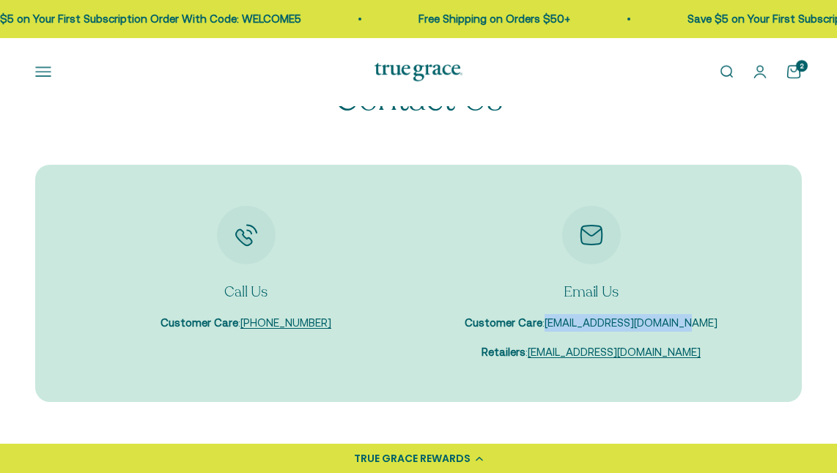
drag, startPoint x: 691, startPoint y: 352, endPoint x: 566, endPoint y: 352, distance: 124.6
click at [566, 352] on div "Email Us Customer Care : care@truegracehealth.com Retailers : sales@truegracehe…" at bounding box center [591, 283] width 328 height 155
